Goal: Communication & Community: Answer question/provide support

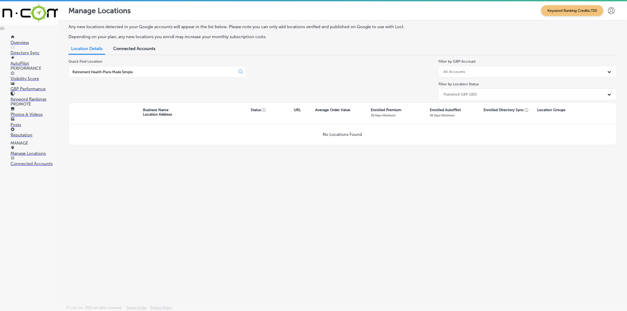
click at [25, 132] on p "Reputation" at bounding box center [34, 134] width 47 height 5
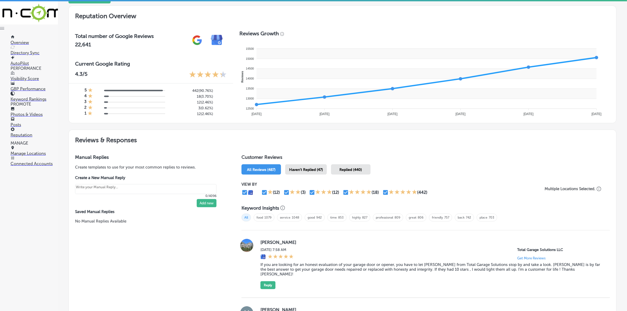
click at [306, 167] on div "Haven't Replied (47)" at bounding box center [306, 169] width 42 height 10
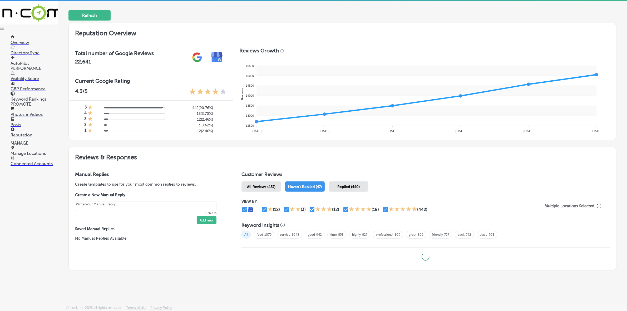
scroll to position [149, 0]
type textarea "x"
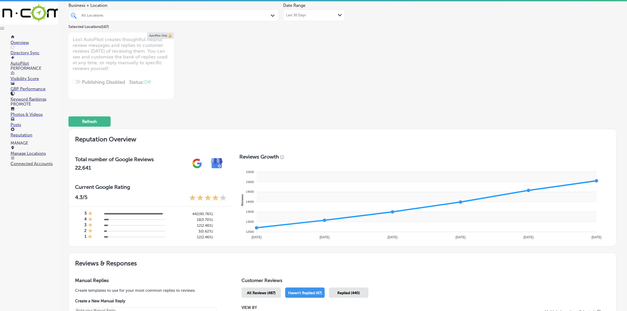
scroll to position [0, 0]
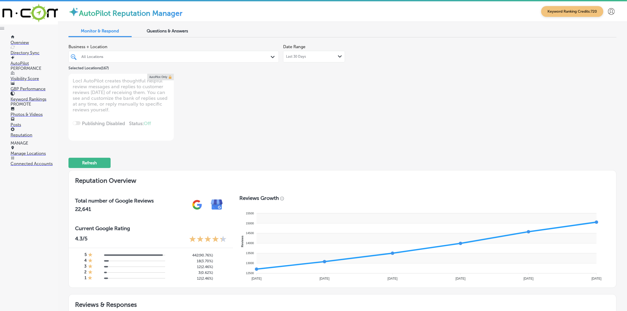
click at [161, 57] on div "All Locations" at bounding box center [176, 57] width 190 height 4
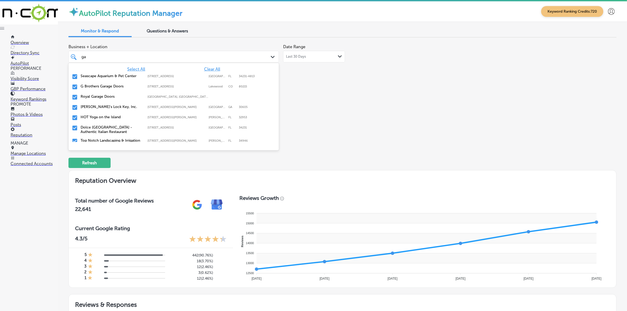
type input "gar"
click at [103, 76] on label "G Brothers Garage Doors" at bounding box center [112, 76] width 62 height 4
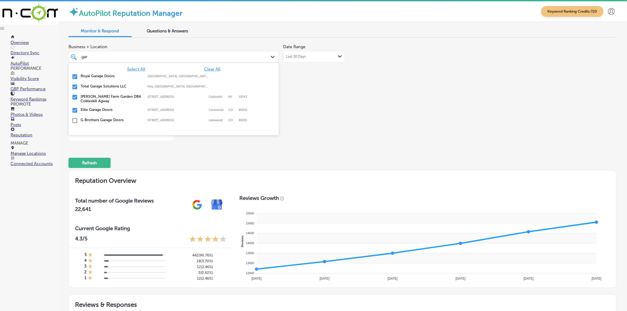
click at [102, 76] on label "Royal Garage Doors" at bounding box center [112, 76] width 62 height 4
click at [102, 76] on label "Total Garage Solutions LLC" at bounding box center [112, 76] width 62 height 4
click at [102, 76] on label "[PERSON_NAME] Farm Garden DBA Cobleskill Agway" at bounding box center [112, 78] width 62 height 9
click at [102, 76] on label "Elite Garage Doors" at bounding box center [112, 76] width 62 height 4
type textarea "x"
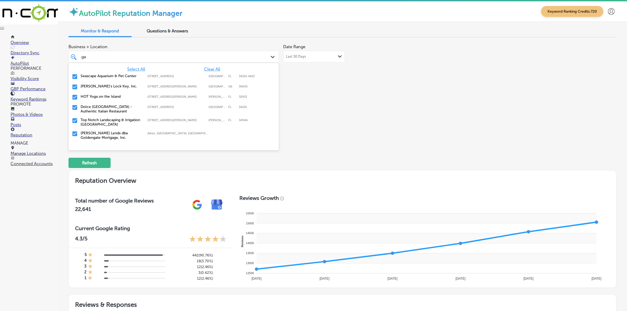
type input "g"
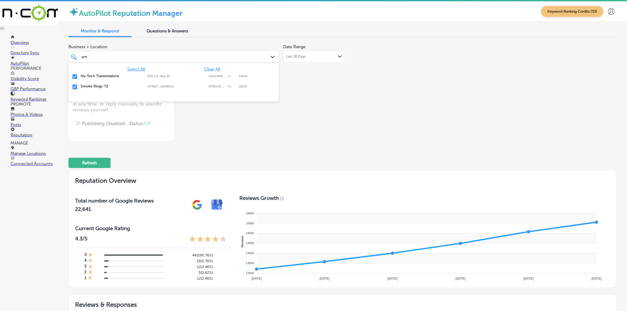
type input "smo"
click at [99, 76] on label "Smoke Rings '72" at bounding box center [112, 76] width 62 height 4
type textarea "x"
type input "sm"
click at [99, 75] on label "Hy-Tech Transmissions" at bounding box center [112, 76] width 62 height 4
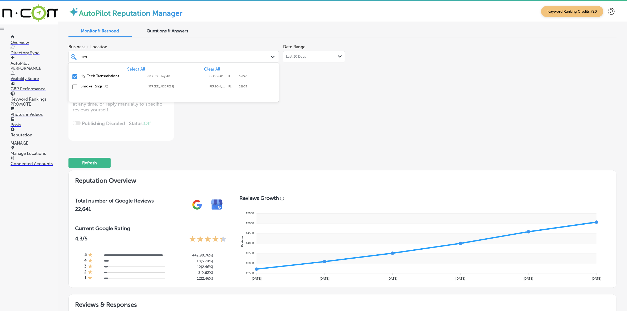
type textarea "x"
type input "s"
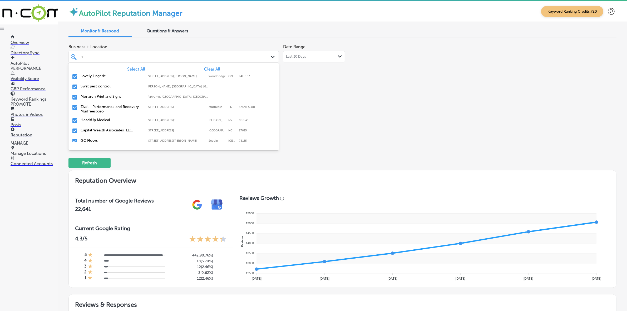
click at [167, 108] on label "[STREET_ADDRESS]" at bounding box center [176, 106] width 58 height 3
type textarea "x"
type input "s"
click at [294, 92] on div "Business + Location option [STREET_ADDRESS][GEOGRAPHIC_DATA] deselected. option…" at bounding box center [232, 91] width 329 height 99
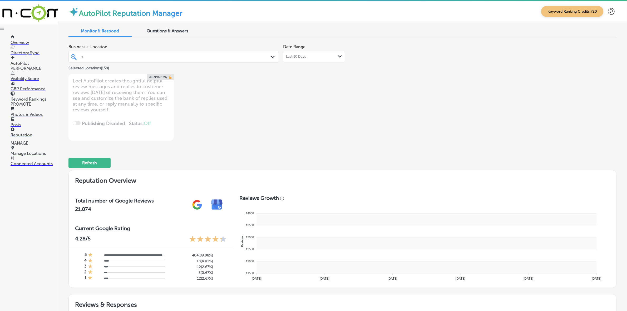
type textarea "x"
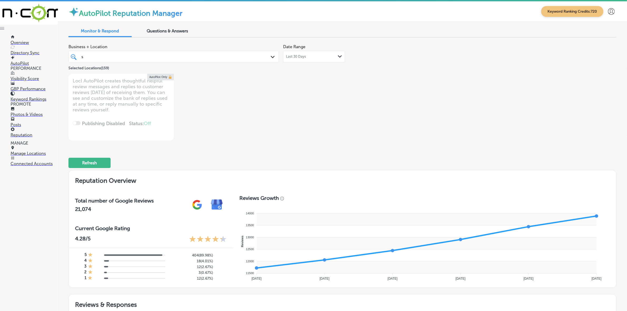
click at [229, 57] on div "s s" at bounding box center [164, 56] width 167 height 7
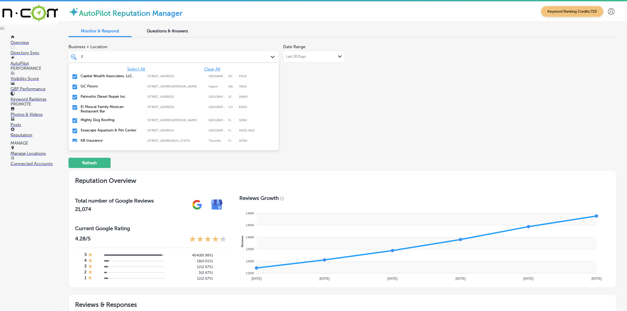
type input "fr"
click at [171, 75] on label "[STREET_ADDRESS]" at bounding box center [176, 76] width 58 height 3
click at [171, 75] on label "439 US-6;" at bounding box center [176, 76] width 58 height 3
click at [171, 75] on label "[STREET_ADDRESS]" at bounding box center [176, 76] width 58 height 3
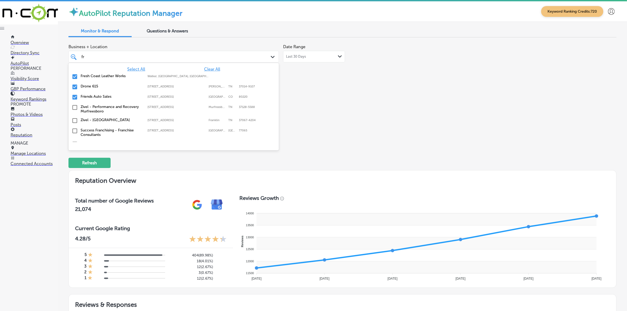
click at [171, 75] on label "Walker, [GEOGRAPHIC_DATA], [GEOGRAPHIC_DATA] | [US_STATE], [GEOGRAPHIC_DATA], […" at bounding box center [178, 76] width 62 height 3
click at [171, 75] on label "[STREET_ADDRESS]" at bounding box center [176, 76] width 58 height 3
type textarea "x"
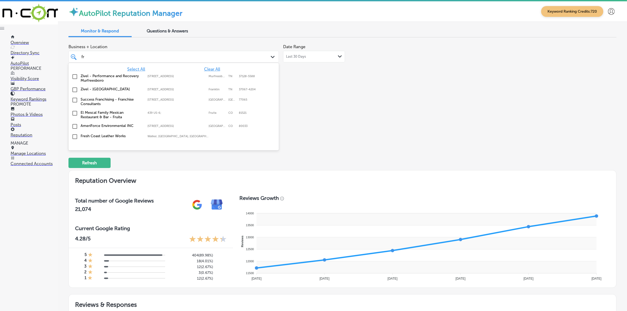
type input "f"
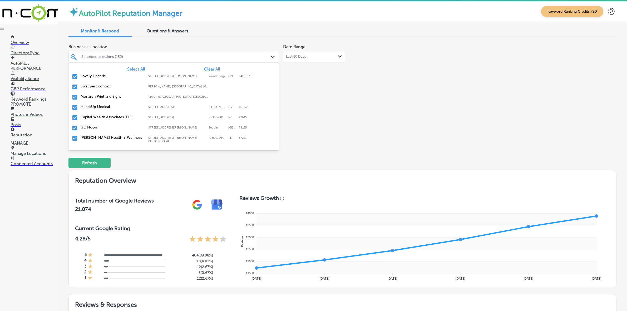
click at [372, 113] on div "Business + Location option [STREET_ADDRESS]. option focused, 3 of 168. 168 resu…" at bounding box center [232, 91] width 329 height 99
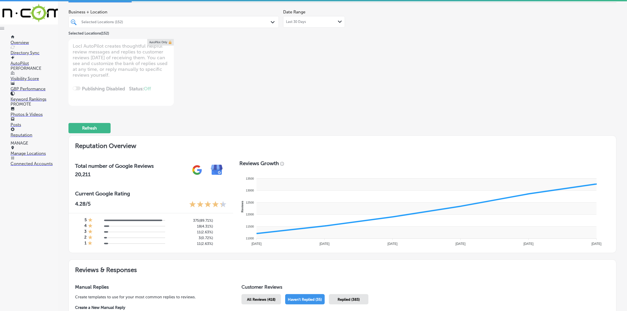
type textarea "x"
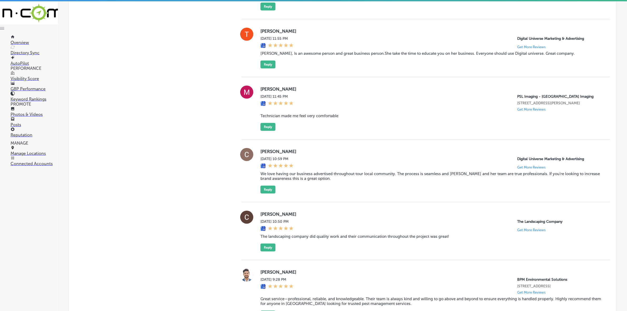
scroll to position [625, 0]
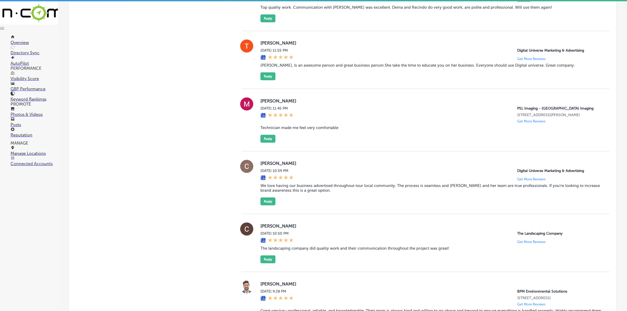
click at [265, 103] on label "[PERSON_NAME]" at bounding box center [430, 100] width 341 height 5
copy label "[PERSON_NAME]"
click at [288, 130] on blockquote "Technician made me feel very comfortable" at bounding box center [430, 127] width 341 height 5
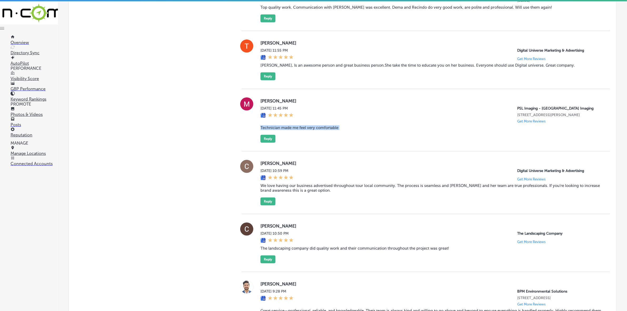
click at [288, 130] on blockquote "Technician made me feel very comfortable" at bounding box center [430, 127] width 341 height 5
copy blockquote "Technician made me feel very comfortable"
click at [261, 143] on button "Reply" at bounding box center [267, 139] width 15 height 8
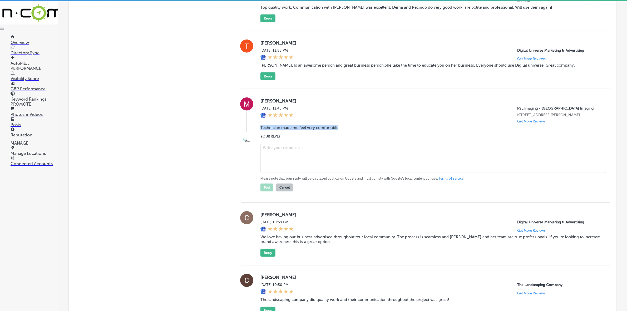
click at [303, 168] on textarea at bounding box center [433, 158] width 346 height 30
paste textarea "Thank you, [PERSON_NAME], for sharing your experience! We’re so glad our techni…"
type textarea "Thank you, [PERSON_NAME], for sharing your experience! We’re so glad our techni…"
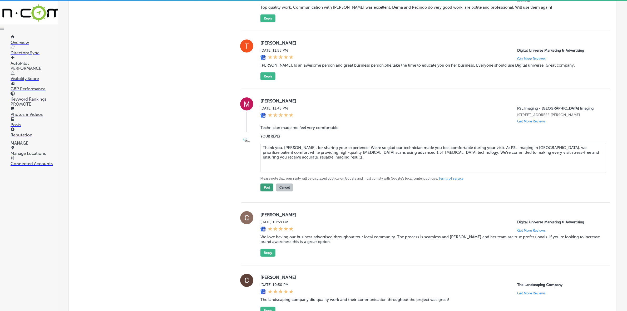
type textarea "x"
type textarea "Thank you, [PERSON_NAME], for sharing your experience! We’re so glad our techni…"
click at [264, 191] on button "Post" at bounding box center [266, 188] width 13 height 8
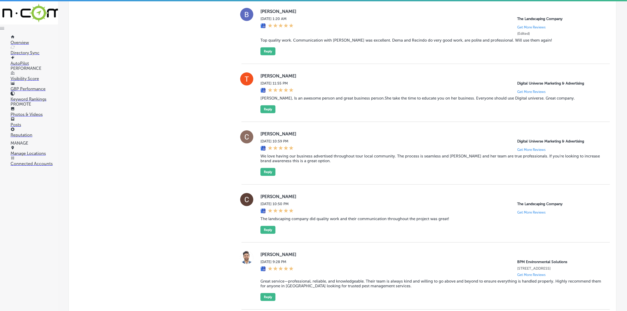
type textarea "x"
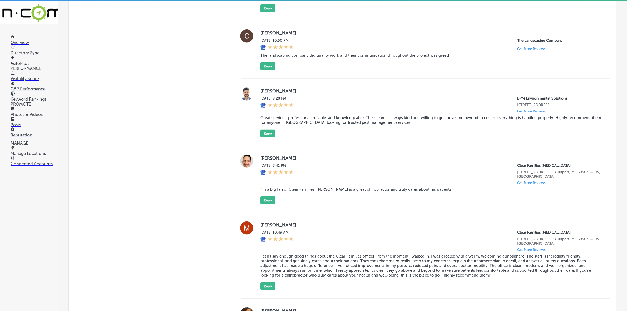
scroll to position [757, 0]
click at [265, 92] on label "[PERSON_NAME]" at bounding box center [430, 89] width 341 height 5
copy label "[PERSON_NAME]"
click at [318, 124] on blockquote "Great service—professional, reliable, and knowledgeable. Their team is always k…" at bounding box center [430, 118] width 341 height 9
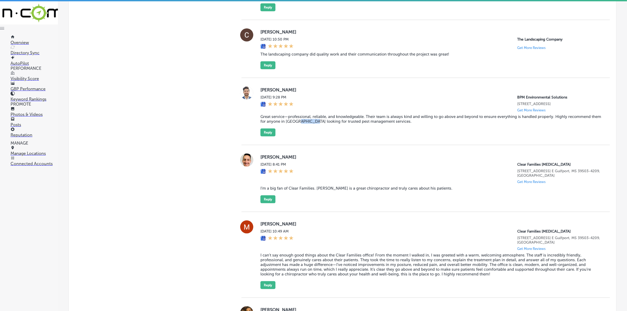
click at [317, 124] on blockquote "Great service—professional, reliable, and knowledgeable. Their team is always k…" at bounding box center [430, 118] width 341 height 9
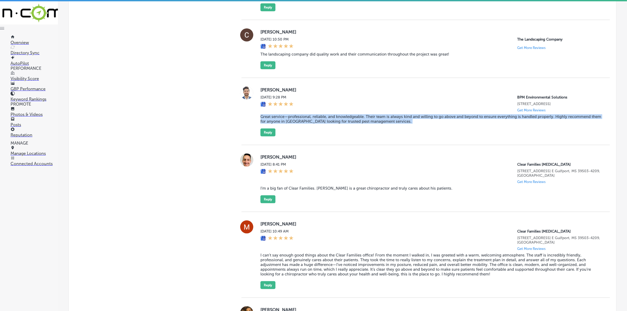
click at [317, 124] on blockquote "Great service—professional, reliable, and knowledgeable. Their team is always k…" at bounding box center [430, 118] width 341 height 9
copy blockquote "Great service—professional, reliable, and knowledgeable. Their team is always k…"
click at [263, 136] on button "Reply" at bounding box center [267, 132] width 15 height 8
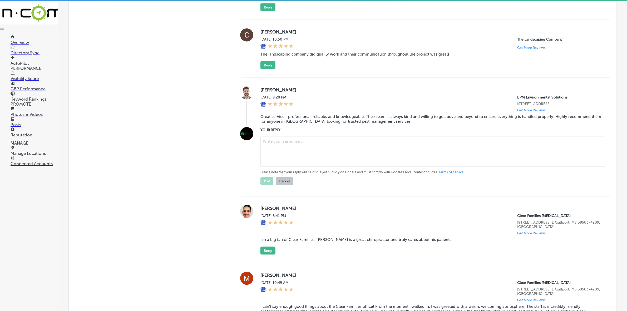
click at [290, 152] on textarea at bounding box center [433, 152] width 346 height 30
paste textarea "Thank you for the kind words, [PERSON_NAME]! We’re thrilled to hear you had a p…"
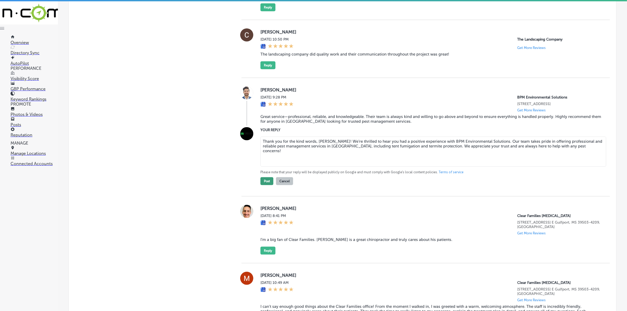
type textarea "Thank you for the kind words, [PERSON_NAME]! We’re thrilled to hear you had a p…"
click at [268, 185] on button "Post" at bounding box center [266, 181] width 13 height 8
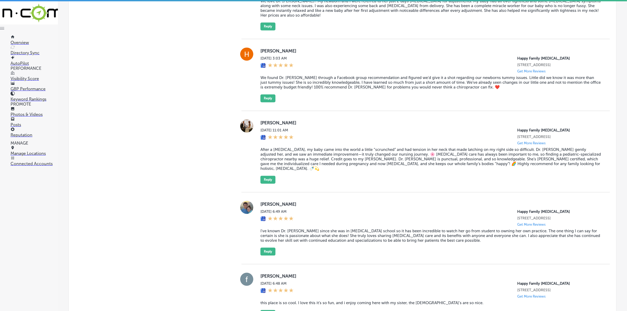
scroll to position [1415, 0]
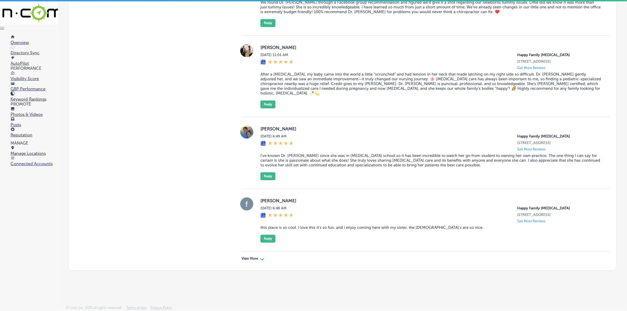
click at [252, 261] on p "View More" at bounding box center [249, 258] width 17 height 4
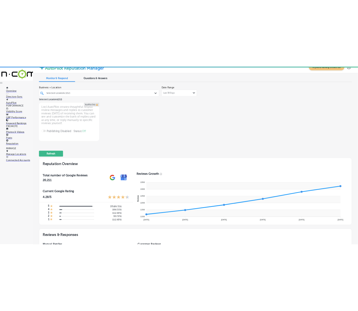
scroll to position [0, 0]
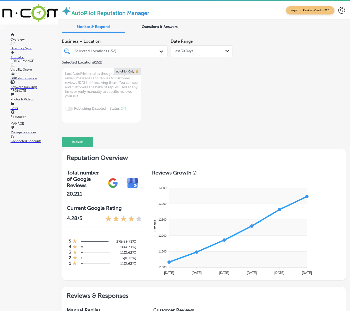
type textarea "x"
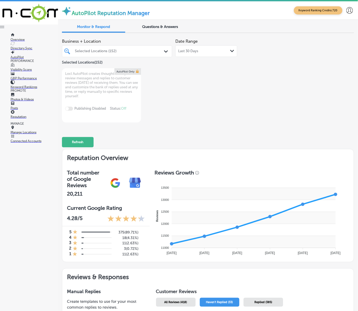
click at [27, 110] on link "Posts" at bounding box center [34, 105] width 47 height 7
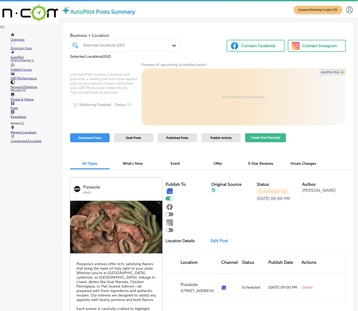
click at [266, 136] on button "Create Post Manually" at bounding box center [265, 137] width 41 height 9
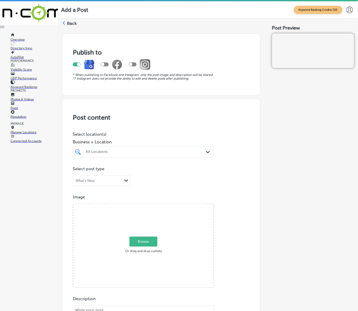
click at [155, 155] on div "All Locations" at bounding box center [143, 151] width 121 height 7
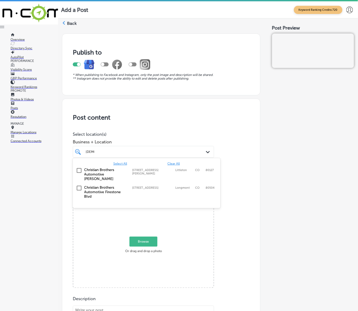
click at [153, 171] on label "[STREET_ADDRESS][PERSON_NAME]" at bounding box center [152, 171] width 41 height 7
type input "[DEMOGRAPHIC_DATA]"
click at [283, 161] on div "Post Preview" at bounding box center [313, 290] width 82 height 520
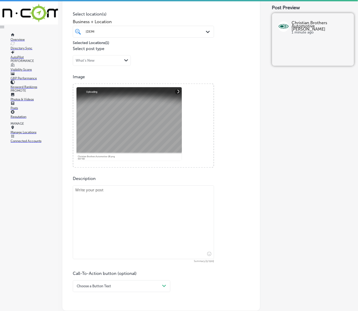
scroll to position [132, 0]
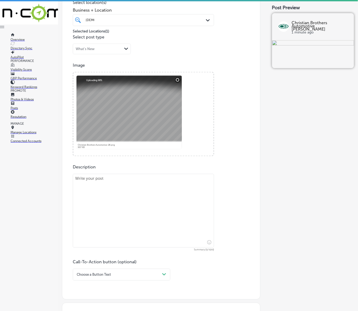
click at [180, 195] on textarea at bounding box center [143, 211] width 141 height 74
paste textarea "Stay cool on the road with Christian Brothers Automotive’s AC and cooling syste…"
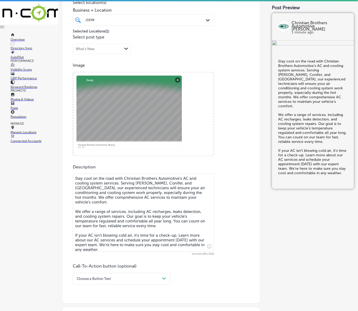
type textarea "Stay cool on the road with Christian Brothers Automotive’s AC and cooling syste…"
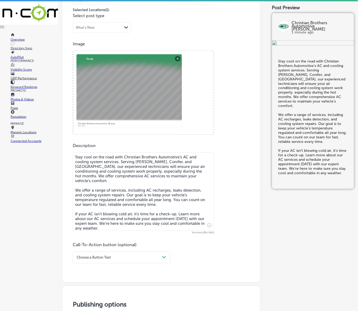
scroll to position [165, 0]
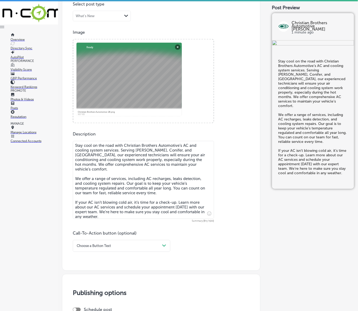
click at [113, 246] on div "Choose a Button Text" at bounding box center [117, 245] width 85 height 7
click at [87, 286] on div "Learn more" at bounding box center [121, 288] width 97 height 8
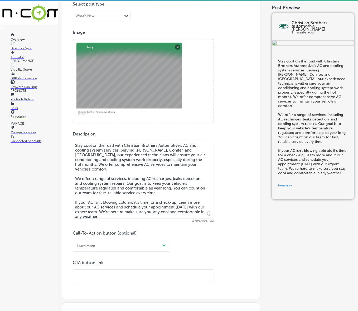
click at [90, 276] on input "text" at bounding box center [143, 277] width 141 height 14
paste input "[URL][DOMAIN_NAME]"
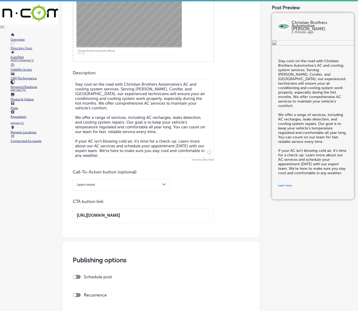
scroll to position [230, 0]
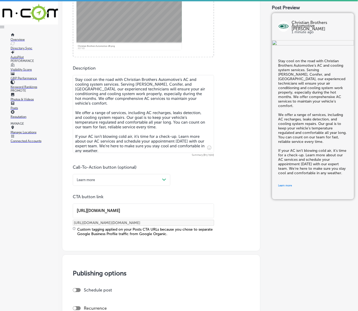
type input "[URL][DOMAIN_NAME]"
click at [220, 167] on div "Call-To-Action button (optional) Learn more Path Created with Sketch. CTA butto…" at bounding box center [161, 201] width 177 height 72
click at [133, 209] on input "[URL][DOMAIN_NAME]" at bounding box center [143, 211] width 141 height 14
click at [219, 193] on div "Call-To-Action button (optional) Learn more Path Created with Sketch. CTA butto…" at bounding box center [161, 201] width 177 height 72
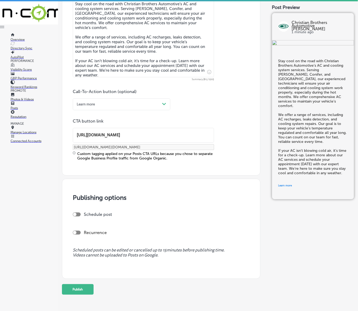
scroll to position [319, 0]
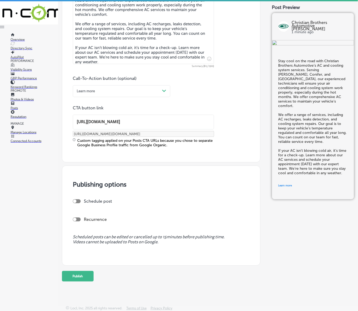
click at [77, 199] on div at bounding box center [77, 201] width 8 height 4
checkbox input "true"
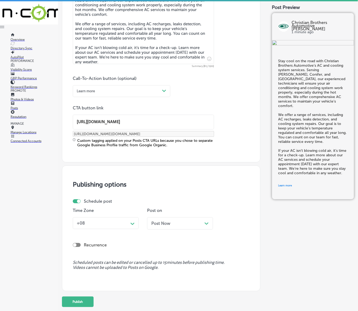
click at [101, 225] on div "+08" at bounding box center [102, 223] width 54 height 8
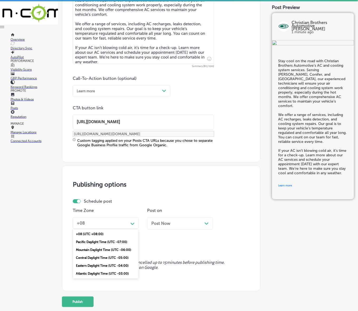
click at [101, 249] on div "Mountain Daylight Time (UTC -06:00)" at bounding box center [106, 250] width 66 height 8
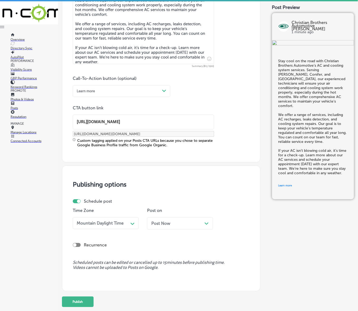
click at [159, 225] on span "Post Now" at bounding box center [160, 223] width 19 height 5
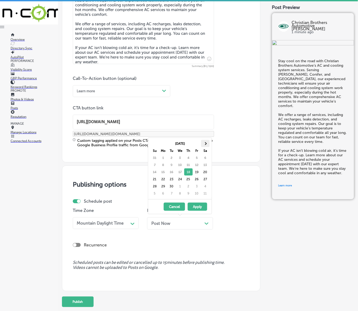
click at [206, 143] on span at bounding box center [205, 143] width 3 height 3
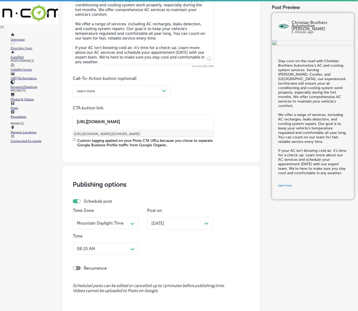
click at [130, 251] on div "08:15 AM Path Created with Sketch." at bounding box center [106, 248] width 66 height 12
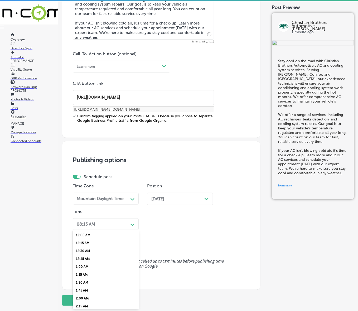
scroll to position [165, 0]
click at [83, 288] on div "7:00 AM" at bounding box center [106, 292] width 66 height 8
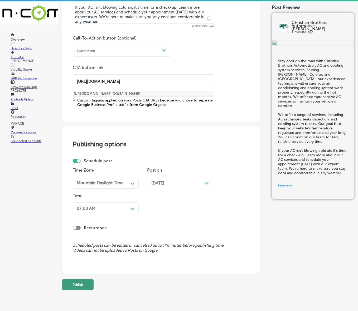
scroll to position [368, 0]
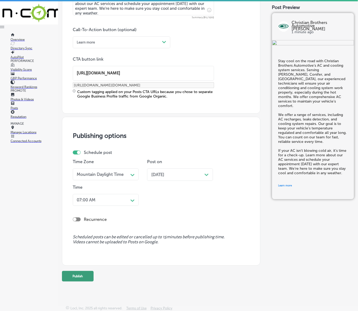
click at [86, 273] on button "Publish" at bounding box center [78, 276] width 32 height 11
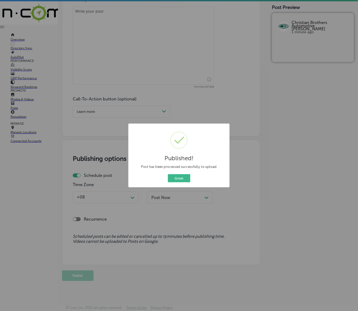
scroll to position [298, 0]
click at [175, 178] on button "Great" at bounding box center [179, 178] width 22 height 8
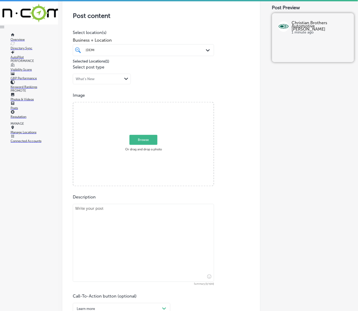
scroll to position [101, 0]
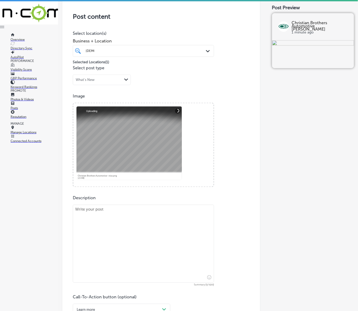
click at [168, 236] on textarea at bounding box center [143, 244] width 141 height 78
paste textarea "Lo Ipsumdolo Sitametc Adipiscing el Seddoeius, te’in utlab et dolor Magn Aliqua…"
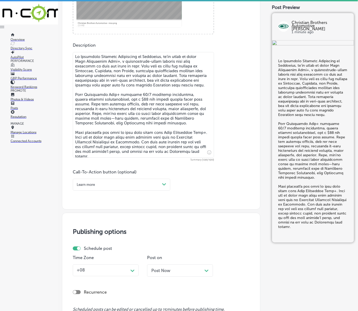
scroll to position [265, 0]
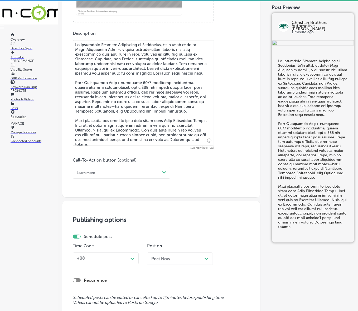
type textarea "Lo Ipsumdolo Sitametc Adipiscing el Seddoeius, te’in utlab et dolor Magn Aliqua…"
click at [160, 170] on div "Path Created with Sketch." at bounding box center [164, 172] width 8 height 8
click at [94, 229] on div "Call Now" at bounding box center [121, 231] width 97 height 8
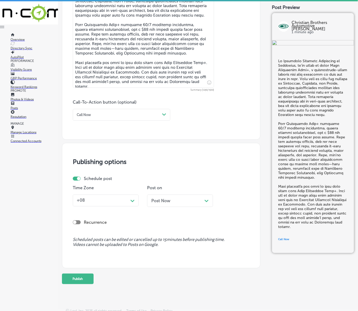
scroll to position [326, 0]
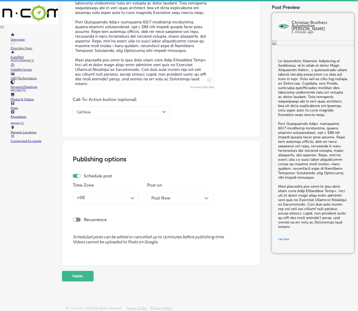
click at [133, 198] on polygon at bounding box center [132, 198] width 4 height 2
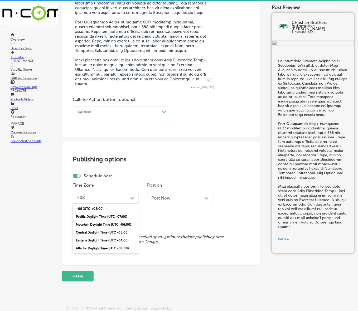
click at [119, 222] on div "Mountain Daylight Time (UTC -06:00)" at bounding box center [106, 224] width 66 height 8
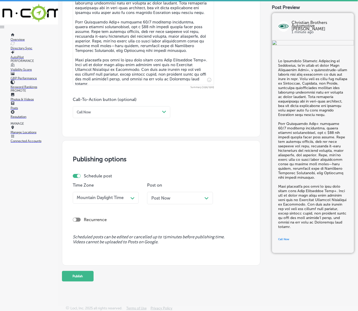
click at [158, 197] on span "Post Now" at bounding box center [160, 197] width 19 height 5
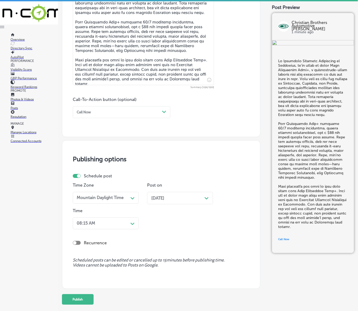
click at [125, 224] on div "08:15 AM" at bounding box center [102, 223] width 54 height 8
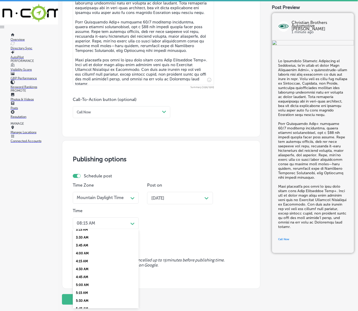
scroll to position [165, 0]
click at [82, 288] on div "7:00 AM" at bounding box center [106, 291] width 66 height 8
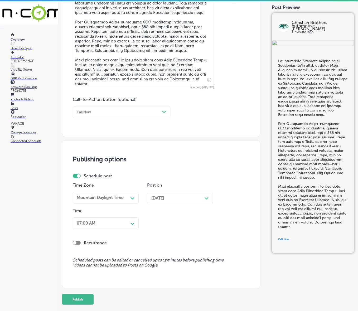
scroll to position [349, 0]
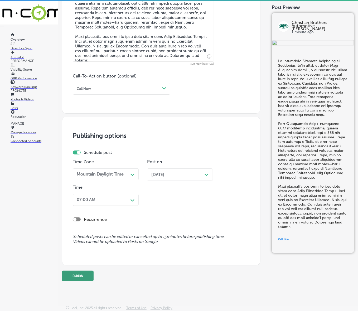
click at [86, 273] on button "Publish" at bounding box center [78, 275] width 32 height 11
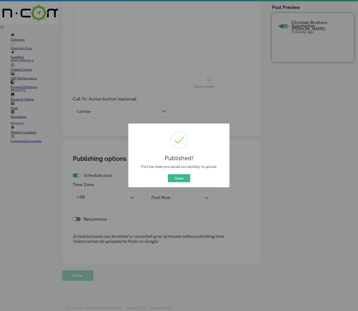
scroll to position [326, 0]
click at [183, 181] on button "Great" at bounding box center [179, 178] width 22 height 8
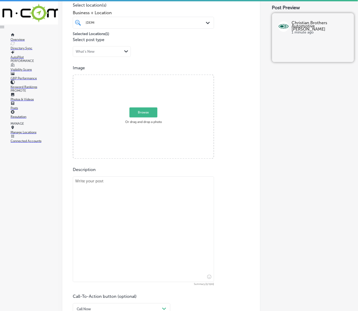
scroll to position [128, 0]
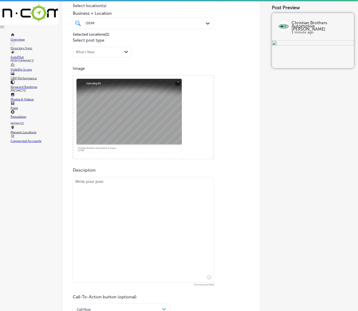
click at [122, 204] on textarea at bounding box center [143, 230] width 141 height 106
paste textarea "Ensure smooth driving with regular oil changes in [GEOGRAPHIC_DATA], [GEOGRAPHI…"
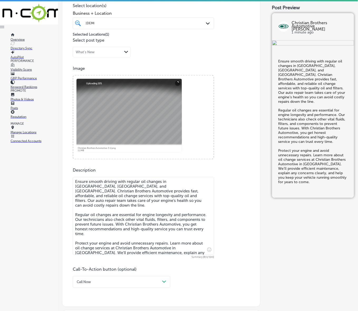
type textarea "Ensure smooth driving with regular oil changes in [GEOGRAPHIC_DATA], [GEOGRAPHI…"
click at [114, 278] on div "Call Now Path Created with Sketch." at bounding box center [121, 282] width 97 height 12
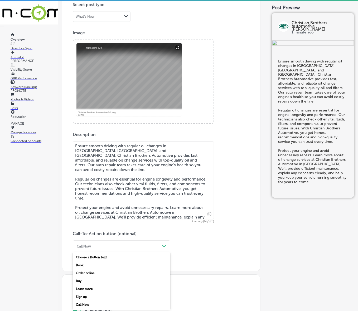
click at [90, 289] on div "Learn more" at bounding box center [121, 289] width 97 height 8
click at [96, 280] on input "text" at bounding box center [143, 277] width 141 height 14
paste input "[URL][DOMAIN_NAME][PERSON_NAME]"
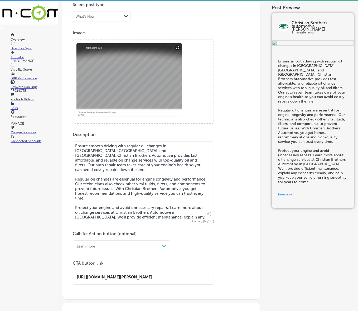
type input "[URL][DOMAIN_NAME][PERSON_NAME]"
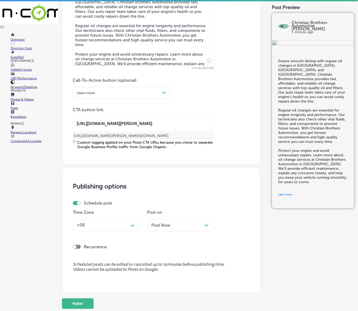
scroll to position [345, 0]
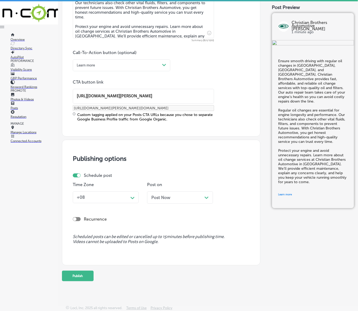
click at [126, 206] on div "Time Zone +08 Path Created with Sketch." at bounding box center [106, 195] width 66 height 26
click at [126, 200] on div "+08" at bounding box center [102, 197] width 54 height 8
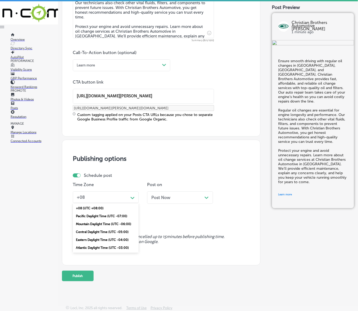
click at [103, 224] on div "Mountain Daylight Time (UTC -06:00)" at bounding box center [106, 224] width 66 height 8
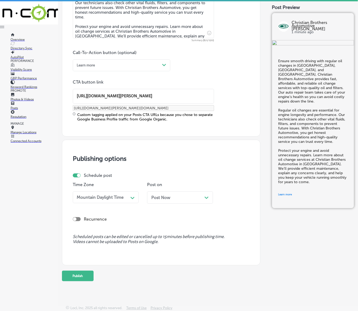
click at [149, 195] on div "Post Now Path Created with Sketch." at bounding box center [180, 197] width 66 height 12
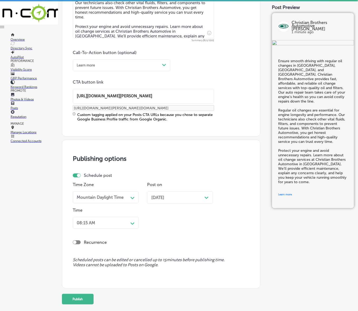
click at [162, 196] on span "[DATE]" at bounding box center [157, 197] width 13 height 5
click at [130, 223] on div "Path Created with Sketch." at bounding box center [132, 223] width 8 height 8
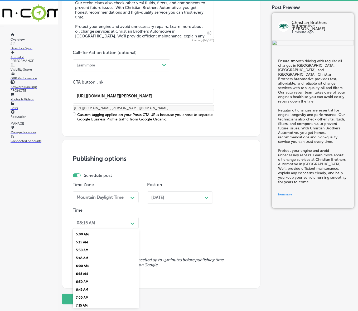
scroll to position [165, 0]
click at [80, 286] on div "7:00 AM" at bounding box center [106, 290] width 66 height 8
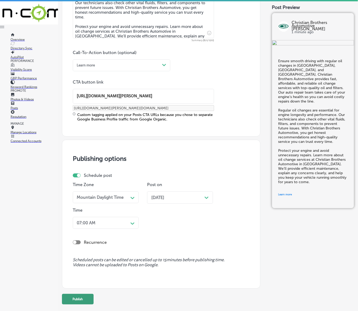
click at [78, 295] on button "Publish" at bounding box center [78, 299] width 32 height 11
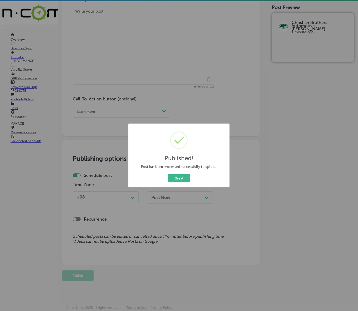
scroll to position [298, 0]
click at [187, 180] on button "Great" at bounding box center [179, 178] width 22 height 8
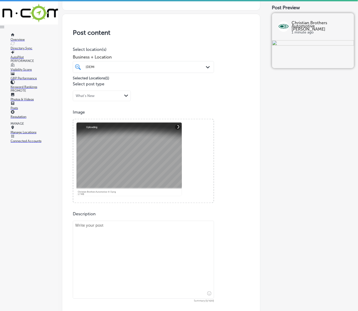
scroll to position [101, 0]
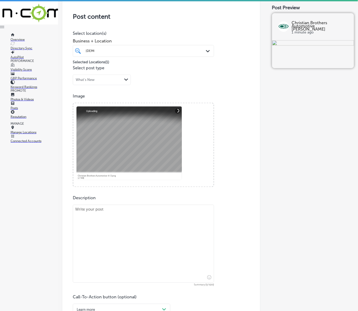
click at [122, 219] on textarea at bounding box center [143, 244] width 141 height 78
paste textarea "When your check engine light comes on in Morrison, Golden, and Arvada, you need…"
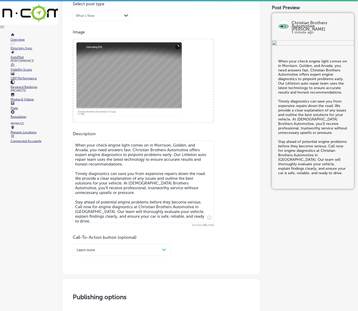
scroll to position [167, 0]
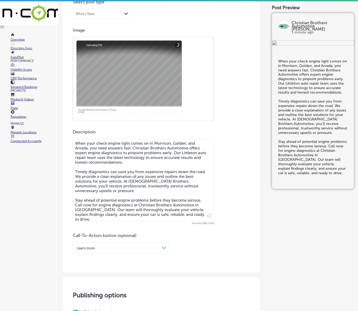
type textarea "When your check engine light comes on in Morrison, Golden, and Arvada, you need…"
click at [129, 246] on div "Learn more" at bounding box center [117, 248] width 85 height 7
click at [88, 304] on div "Call Now" at bounding box center [121, 307] width 97 height 8
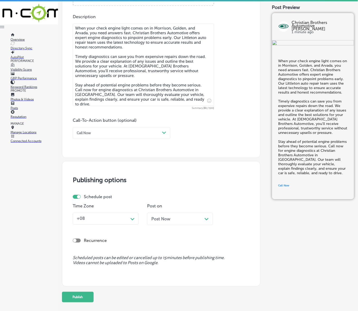
scroll to position [298, 0]
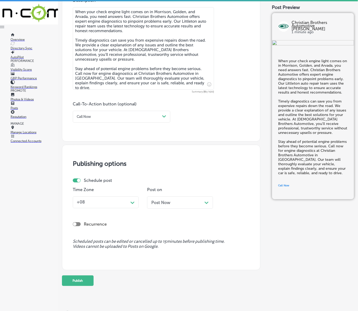
click at [134, 205] on div "Path Created with Sketch." at bounding box center [132, 202] width 8 height 8
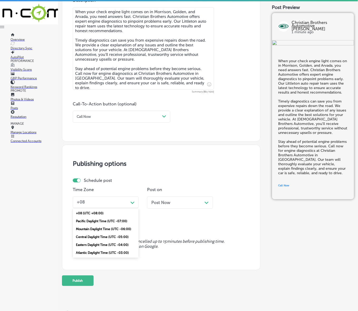
click at [123, 227] on div "Mountain Daylight Time (UTC -06:00)" at bounding box center [106, 229] width 66 height 8
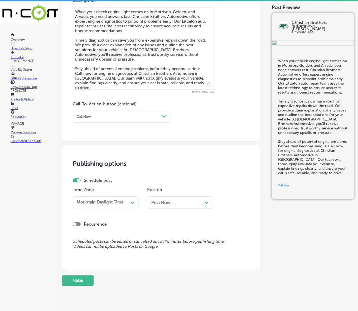
click at [166, 200] on span "Post Now" at bounding box center [160, 202] width 19 height 5
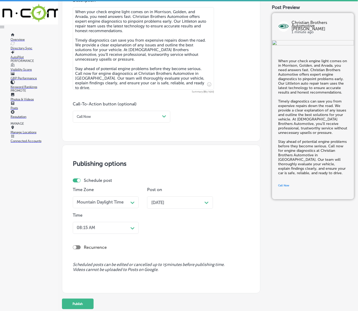
click at [130, 230] on div "08:15 AM Path Created with Sketch." at bounding box center [106, 228] width 66 height 12
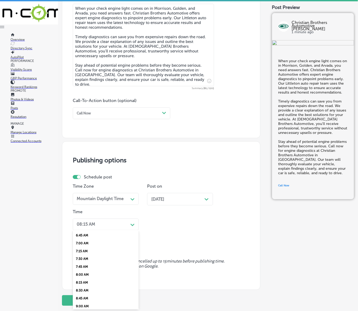
scroll to position [197, 0]
click at [87, 256] on div "7:00 AM" at bounding box center [106, 259] width 66 height 8
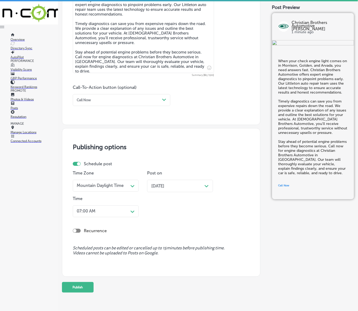
scroll to position [326, 0]
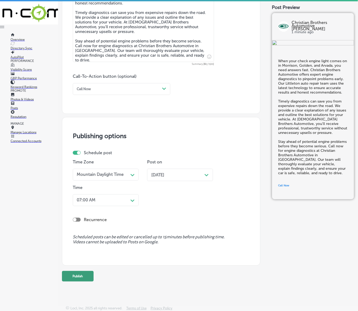
click at [84, 273] on button "Publish" at bounding box center [78, 276] width 32 height 11
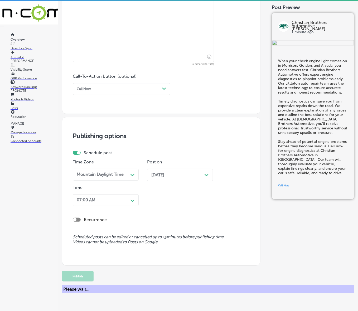
scroll to position [303, 0]
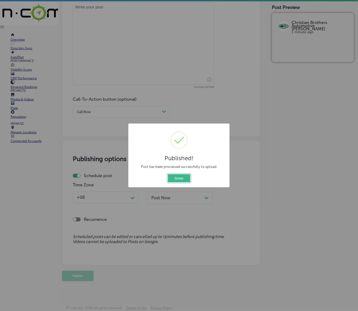
click at [178, 179] on button "Great" at bounding box center [179, 178] width 22 height 8
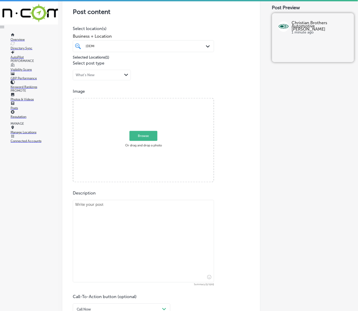
scroll to position [138, 0]
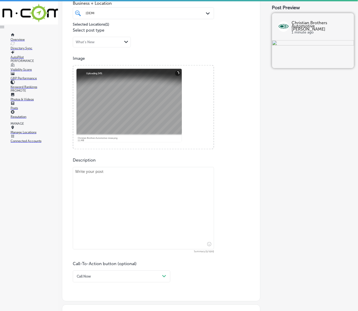
click at [185, 209] on textarea at bounding box center [143, 208] width 141 height 82
paste textarea "Lo Ipsumdolo Sitametc Adipiscing el Seddoeius, te incid Utla Etdolorema Aliq+, …"
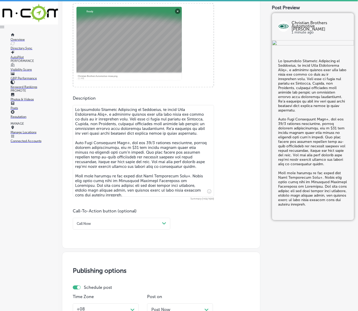
scroll to position [204, 0]
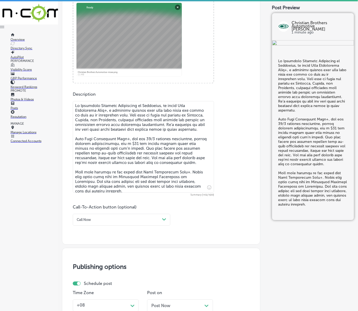
type textarea "Lo Ipsumdolo Sitametc Adipiscing el Seddoeius, te incid Utla Etdolorema Aliq+, …"
click at [114, 221] on div "Call Now" at bounding box center [117, 219] width 85 height 7
click at [92, 263] on div "Learn more" at bounding box center [121, 262] width 97 height 8
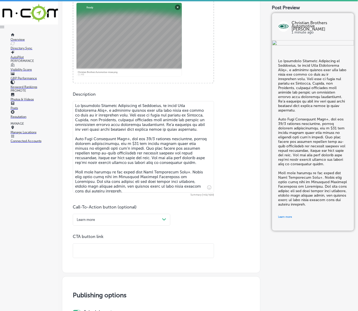
click at [93, 260] on div "Post content Select location(s) Business + Location [PERSON_NAME][DEMOGRAPHIC_D…" at bounding box center [161, 83] width 198 height 379
click at [93, 255] on input "text" at bounding box center [143, 251] width 141 height 14
paste input "[URL][DOMAIN_NAME][PERSON_NAME]"
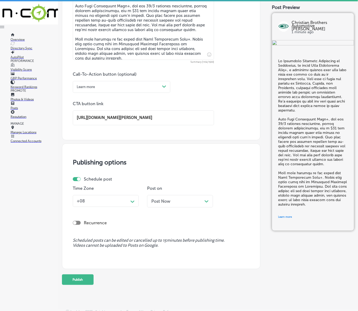
scroll to position [341, 0]
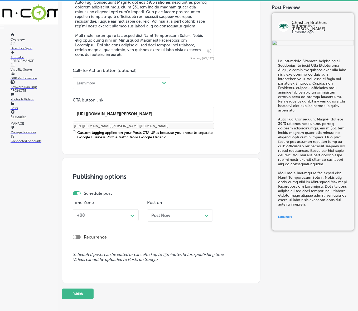
type input "[URL][DOMAIN_NAME][PERSON_NAME]"
click at [134, 196] on div "Schedule post Time Zone +08 Path Created with Sketch. Post on Post Now Path Cre…" at bounding box center [160, 208] width 174 height 35
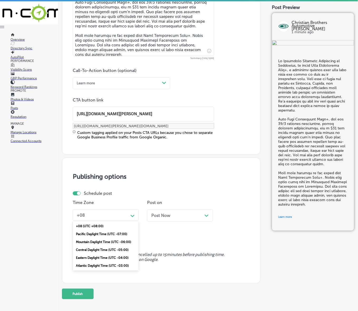
click at [132, 213] on div "Path Created with Sketch." at bounding box center [132, 215] width 4 height 4
click at [111, 240] on div "Mountain Daylight Time (UTC -06:00)" at bounding box center [106, 242] width 66 height 8
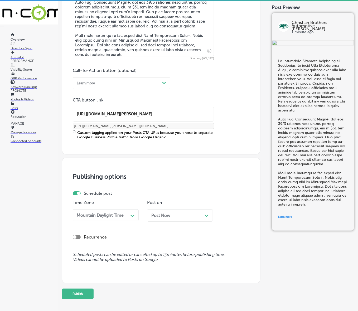
click at [167, 217] on span "Post Now" at bounding box center [160, 215] width 19 height 5
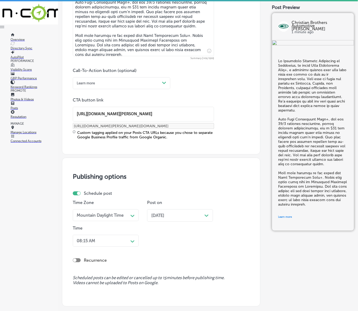
click at [119, 244] on div "08:15 AM Path Created with Sketch." at bounding box center [106, 241] width 66 height 12
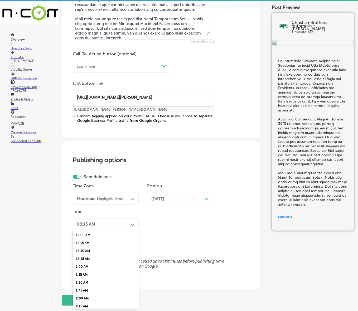
scroll to position [165, 0]
click at [83, 288] on div "7:00 AM" at bounding box center [106, 292] width 66 height 8
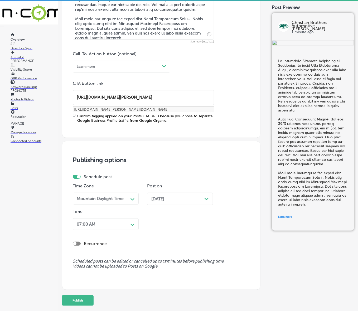
scroll to position [382, 0]
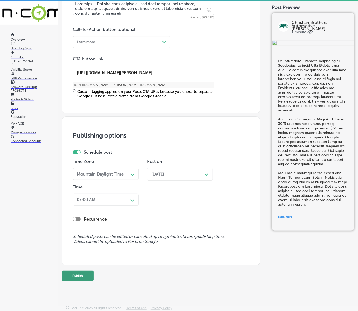
click at [79, 274] on button "Publish" at bounding box center [78, 275] width 32 height 11
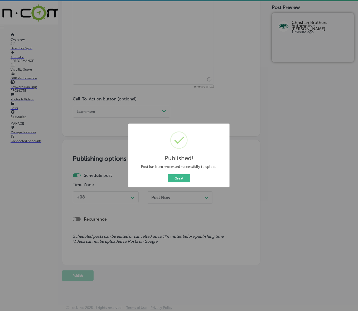
scroll to position [312, 0]
click at [180, 179] on button "Great" at bounding box center [179, 178] width 22 height 8
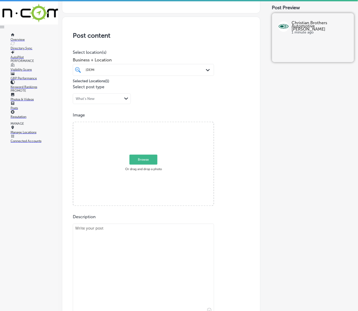
scroll to position [115, 0]
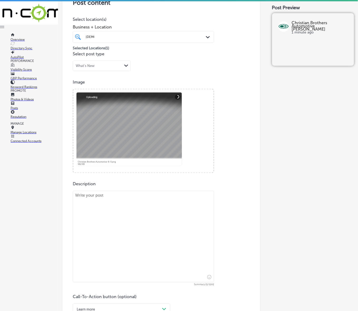
click at [145, 210] on textarea at bounding box center [143, 237] width 141 height 92
paste textarea "Beat the heat with AC service in [GEOGRAPHIC_DATA], [GEOGRAPHIC_DATA], and [GEO…"
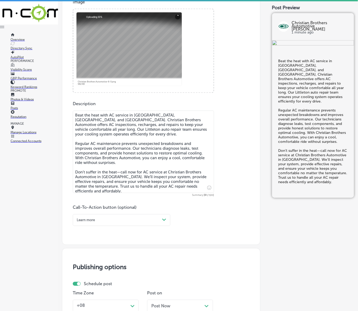
scroll to position [214, 0]
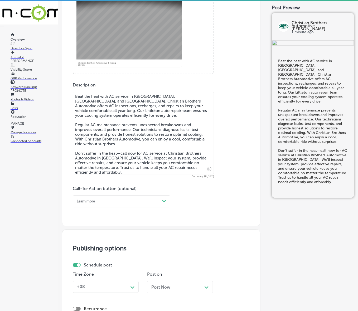
type textarea "Beat the heat with AC service in [GEOGRAPHIC_DATA], [GEOGRAPHIC_DATA], and [GEO…"
click at [120, 201] on div "Learn more" at bounding box center [117, 201] width 85 height 7
click at [88, 256] on div "Call Now" at bounding box center [121, 260] width 97 height 8
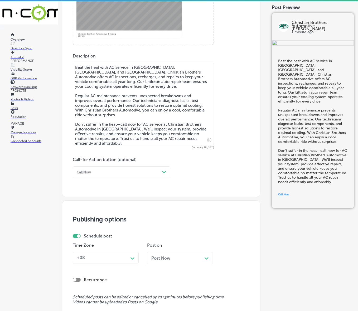
scroll to position [303, 0]
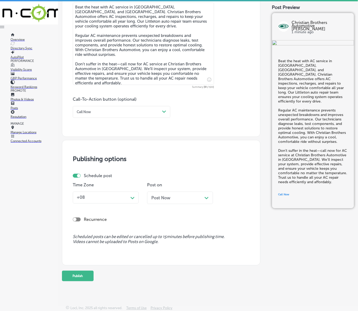
click at [128, 200] on div "Path Created with Sketch." at bounding box center [132, 197] width 8 height 8
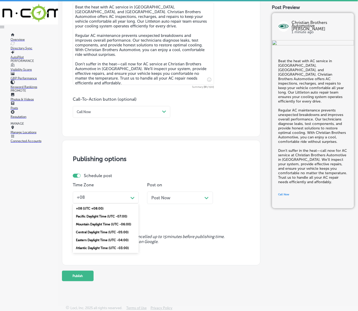
click at [111, 221] on div "Mountain Daylight Time (UTC -06:00)" at bounding box center [106, 224] width 66 height 8
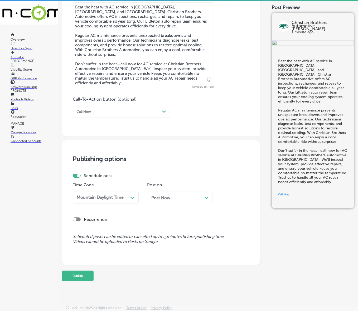
click at [172, 192] on div "Post Now Path Created with Sketch." at bounding box center [180, 197] width 66 height 12
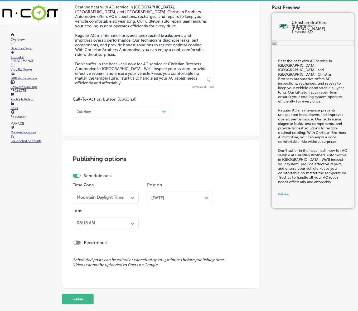
click at [127, 220] on div "08:15 AM" at bounding box center [102, 223] width 54 height 8
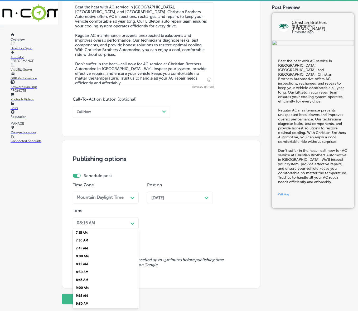
scroll to position [197, 0]
click at [82, 254] on div "7:00 AM" at bounding box center [106, 258] width 66 height 8
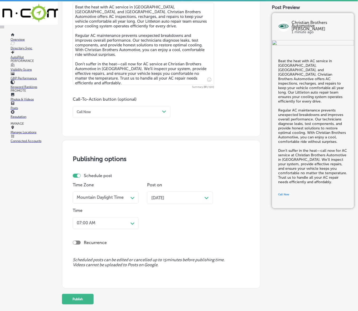
scroll to position [326, 0]
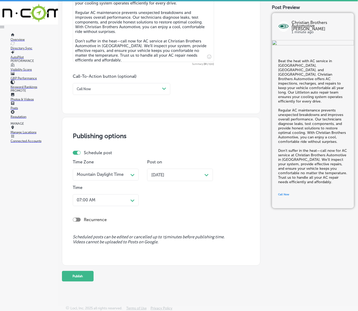
click at [76, 275] on button "Publish" at bounding box center [78, 276] width 32 height 11
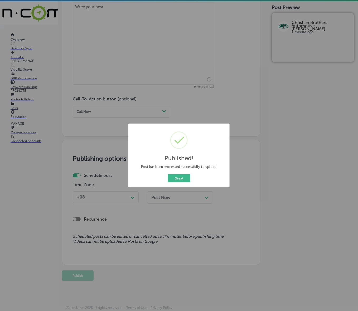
scroll to position [303, 0]
drag, startPoint x: 185, startPoint y: 179, endPoint x: 201, endPoint y: 179, distance: 16.3
click at [185, 179] on button "Great" at bounding box center [179, 178] width 22 height 8
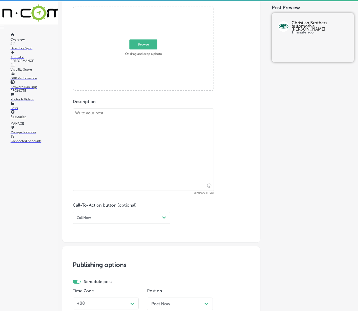
scroll to position [171, 0]
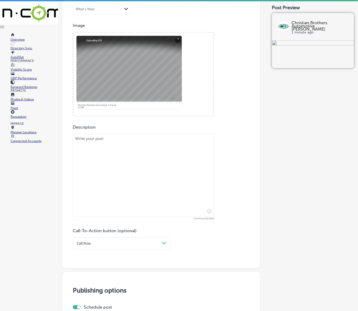
click at [95, 175] on textarea at bounding box center [143, 175] width 141 height 82
paste textarea "Never get stranded with battery services in [GEOGRAPHIC_DATA], [GEOGRAPHIC_DATA…"
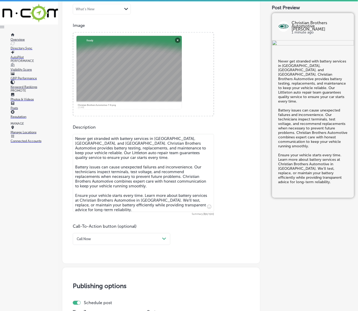
type textarea "Never get stranded with battery services in [GEOGRAPHIC_DATA], [GEOGRAPHIC_DATA…"
click at [121, 242] on div "Call Now Path Created with Sketch." at bounding box center [121, 239] width 97 height 12
click at [91, 279] on div "Learn more" at bounding box center [121, 282] width 97 height 8
drag, startPoint x: 91, startPoint y: 278, endPoint x: 101, endPoint y: 265, distance: 15.6
click at [101, 265] on input "text" at bounding box center [143, 270] width 141 height 14
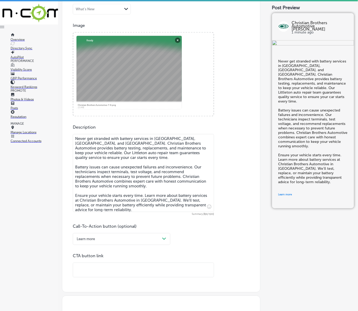
paste input "[URL][DOMAIN_NAME][PERSON_NAME]"
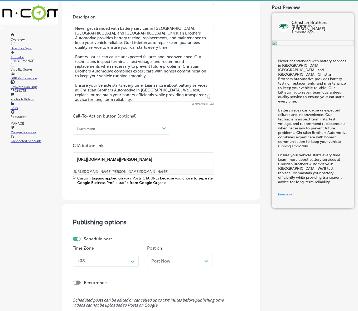
scroll to position [303, 0]
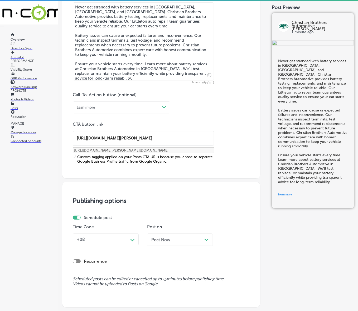
type input "[URL][DOMAIN_NAME][PERSON_NAME]"
click at [128, 236] on div "Path Created with Sketch." at bounding box center [132, 239] width 8 height 8
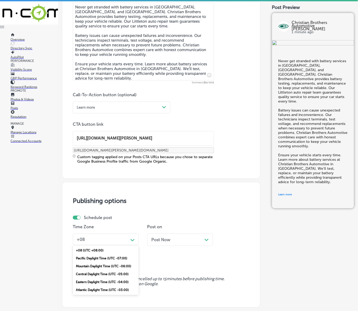
click at [109, 264] on div "Mountain Daylight Time (UTC -06:00)" at bounding box center [106, 266] width 66 height 8
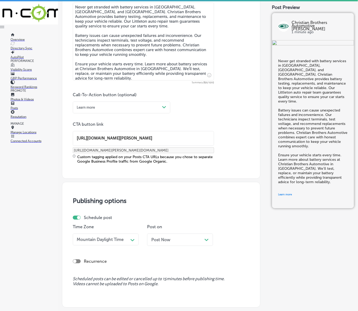
click at [168, 242] on div "Post Now Path Created with Sketch." at bounding box center [180, 239] width 66 height 12
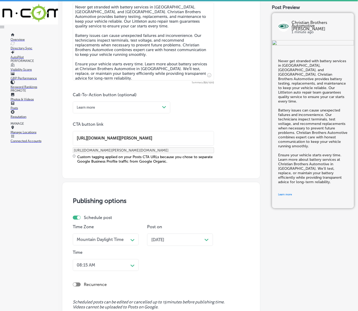
click at [127, 265] on div "08:15 AM Path Created with Sketch." at bounding box center [106, 265] width 66 height 12
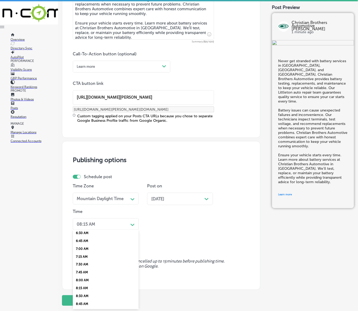
scroll to position [197, 0]
click at [86, 255] on div "7:00 AM" at bounding box center [106, 259] width 66 height 8
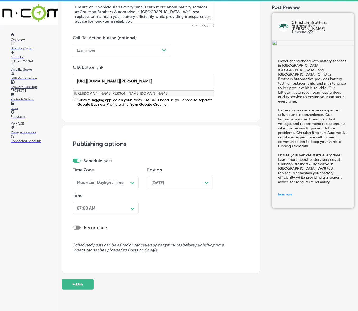
scroll to position [368, 0]
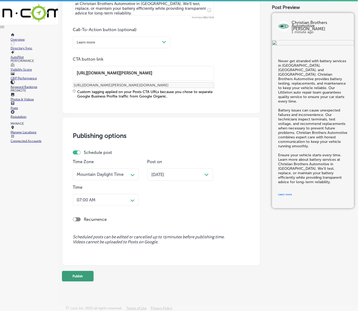
click at [82, 272] on button "Publish" at bounding box center [78, 276] width 32 height 11
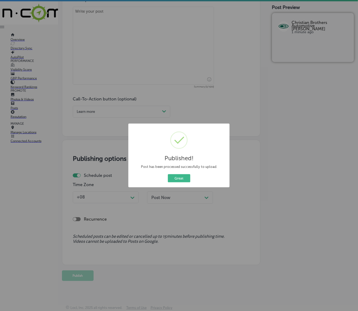
scroll to position [298, 0]
drag, startPoint x: 184, startPoint y: 179, endPoint x: 205, endPoint y: 194, distance: 25.4
click at [184, 179] on button "Great" at bounding box center [179, 178] width 22 height 8
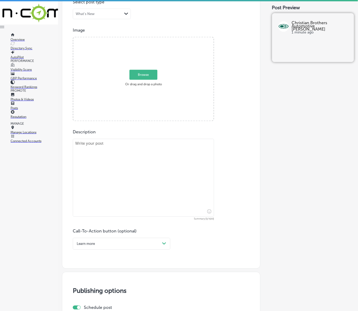
scroll to position [134, 0]
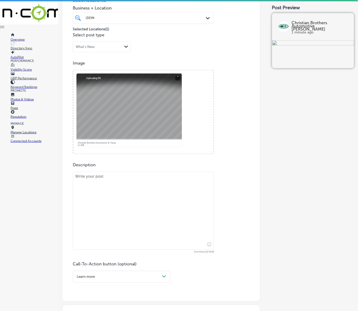
click at [125, 248] on textarea at bounding box center [143, 211] width 141 height 78
paste textarea "Maintain comfort and control with suspension services in [GEOGRAPHIC_DATA], [GE…"
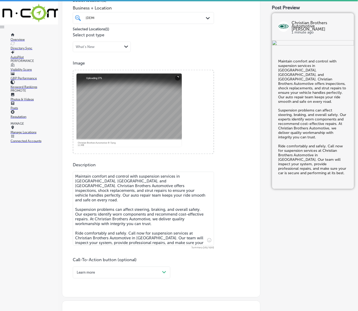
scroll to position [232, 0]
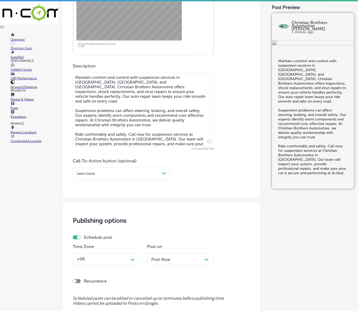
type textarea "Maintain comfort and control with suspension services in [GEOGRAPHIC_DATA], [GE…"
click at [164, 175] on div "Path Created with Sketch." at bounding box center [164, 173] width 8 height 8
click at [90, 230] on div "Call Now" at bounding box center [121, 232] width 97 height 8
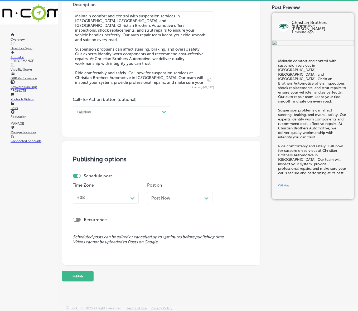
scroll to position [294, 0]
click at [132, 199] on div "Path Created with Sketch." at bounding box center [132, 197] width 8 height 8
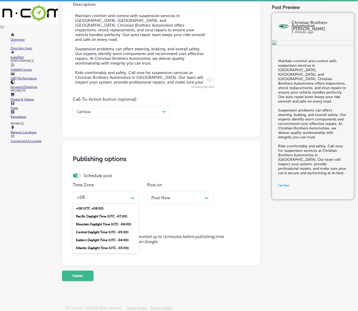
click at [108, 222] on div "Mountain Daylight Time (UTC -06:00)" at bounding box center [106, 224] width 66 height 8
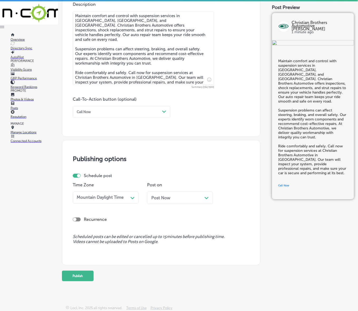
click at [167, 198] on span "Post Now" at bounding box center [160, 197] width 19 height 5
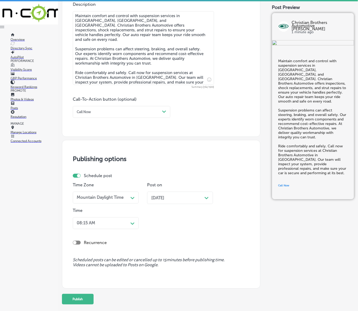
click at [128, 221] on div "Path Created with Sketch." at bounding box center [132, 223] width 8 height 8
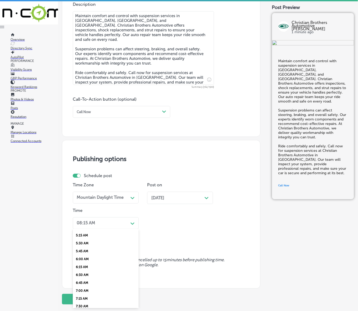
scroll to position [197, 0]
click at [85, 254] on div "7:00 AM" at bounding box center [106, 258] width 66 height 8
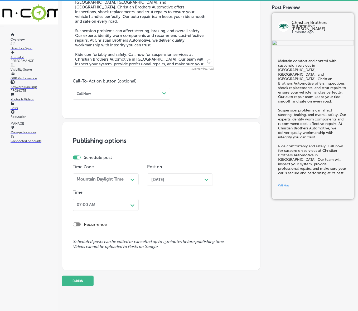
scroll to position [318, 0]
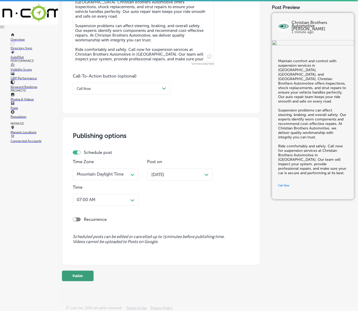
click at [79, 271] on button "Publish" at bounding box center [78, 275] width 32 height 11
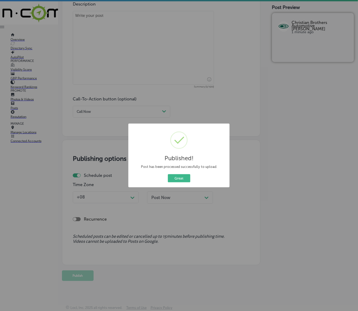
scroll to position [294, 0]
click at [176, 179] on button "Great" at bounding box center [179, 178] width 22 height 8
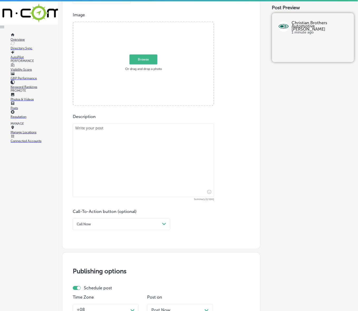
scroll to position [163, 0]
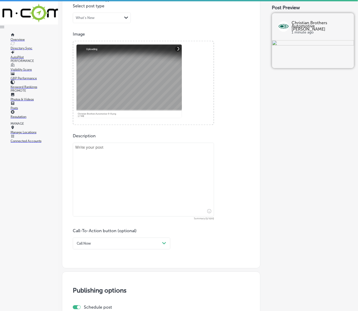
click at [176, 207] on textarea at bounding box center [143, 180] width 141 height 74
paste textarea "Keep your tires in top shape in Conifer, Columbine, and Edgewater. Christian Br…"
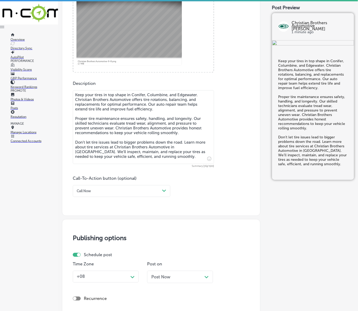
scroll to position [229, 0]
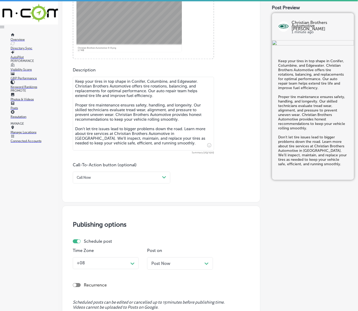
type textarea "Keep your tires in top shape in Conifer, Columbine, and Edgewater. Christian Br…"
click at [141, 177] on div "Call Now" at bounding box center [117, 177] width 85 height 7
click at [90, 219] on div "Learn more" at bounding box center [121, 220] width 97 height 8
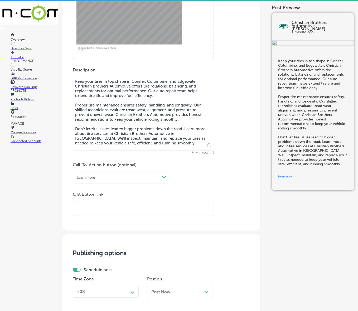
click at [96, 205] on input "text" at bounding box center [143, 208] width 141 height 14
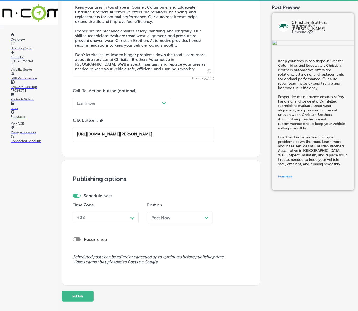
scroll to position [323, 0]
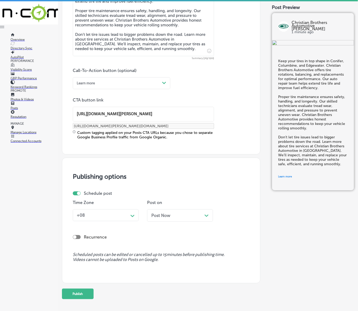
type input "[URL][DOMAIN_NAME][PERSON_NAME]"
click at [118, 210] on div "+08 Path Created with Sketch." at bounding box center [106, 215] width 66 height 12
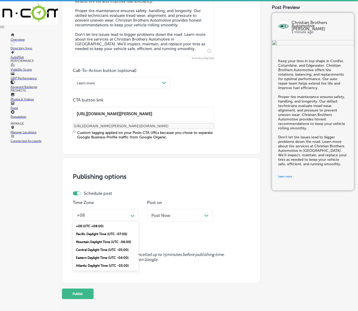
click at [103, 241] on div "Mountain Daylight Time (UTC -06:00)" at bounding box center [106, 242] width 66 height 8
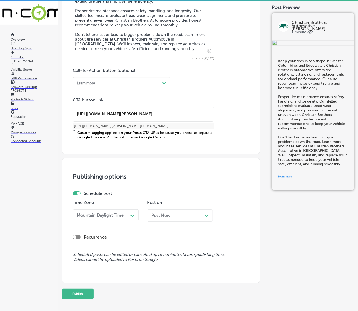
click at [165, 219] on div "Post Now Path Created with Sketch." at bounding box center [180, 215] width 66 height 12
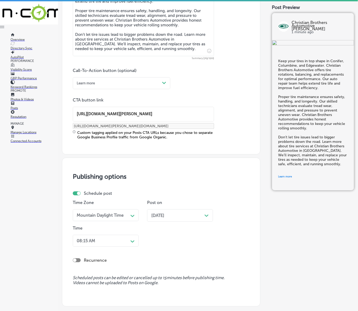
click at [125, 241] on div "08:15 AM Path Created with Sketch." at bounding box center [106, 241] width 66 height 12
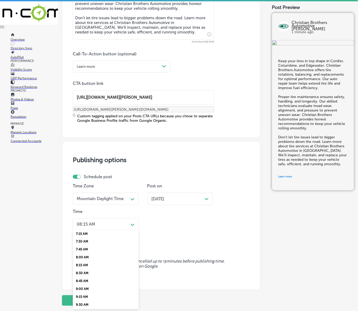
scroll to position [197, 0]
click at [86, 255] on div "7:00 AM" at bounding box center [106, 259] width 66 height 8
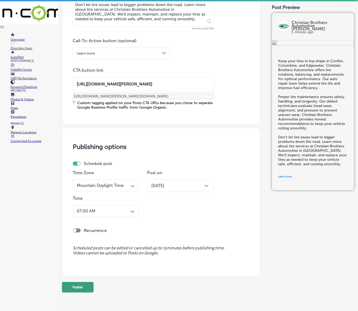
scroll to position [364, 0]
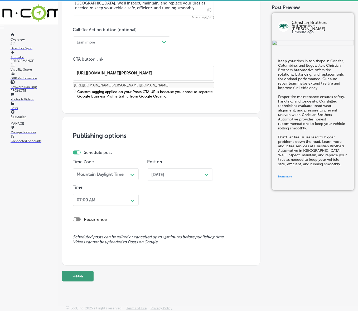
click at [85, 274] on button "Publish" at bounding box center [78, 276] width 32 height 11
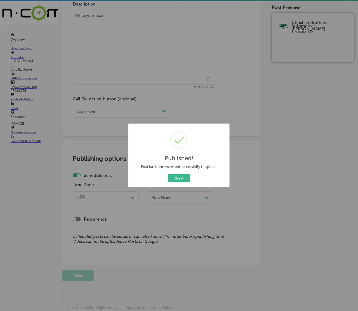
scroll to position [294, 0]
